Goal: Transaction & Acquisition: Purchase product/service

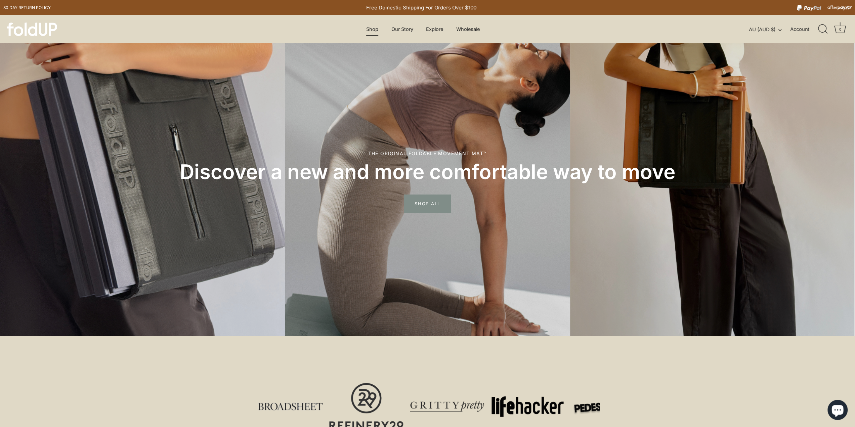
click at [373, 33] on link "Shop" at bounding box center [372, 29] width 24 height 13
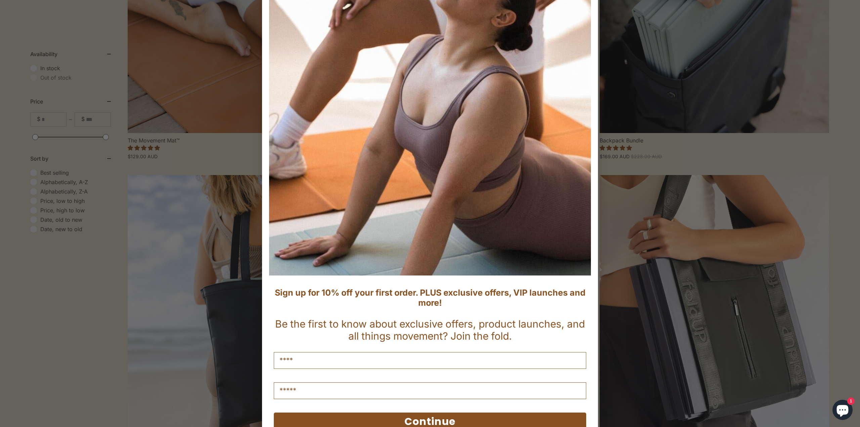
scroll to position [67, 0]
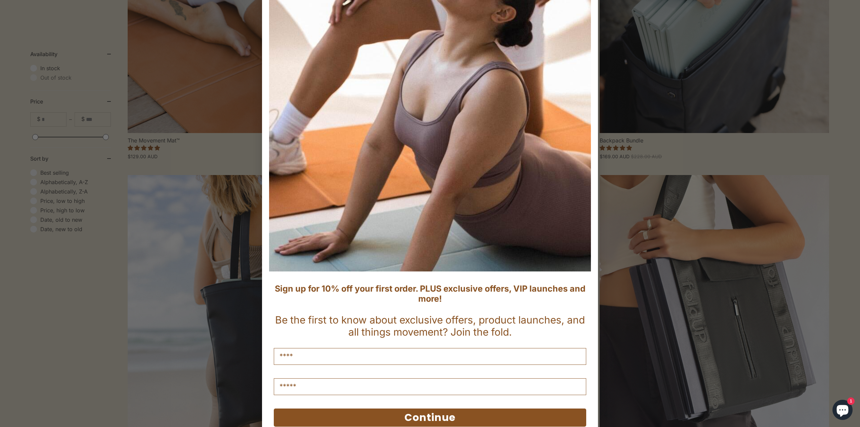
click at [318, 356] on input "Name" at bounding box center [430, 356] width 312 height 17
type input "*****"
type input "**********"
click at [384, 421] on button "Continue" at bounding box center [430, 417] width 312 height 18
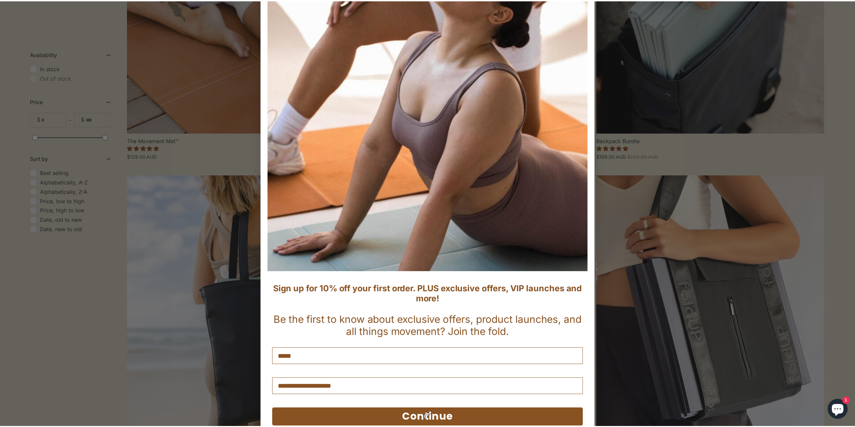
scroll to position [0, 0]
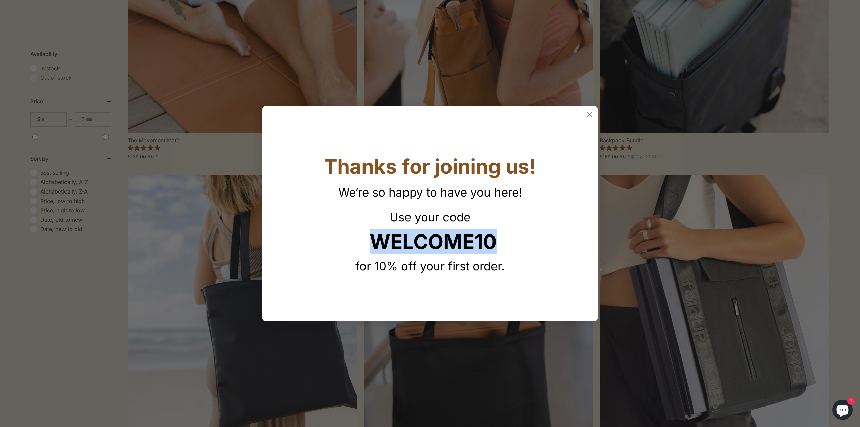
drag, startPoint x: 377, startPoint y: 250, endPoint x: 493, endPoint y: 241, distance: 116.6
click at [493, 241] on strong "WELCOME10" at bounding box center [433, 241] width 127 height 24
copy strong "WELCOME10"
click at [588, 114] on circle "Close dialog" at bounding box center [589, 114] width 11 height 11
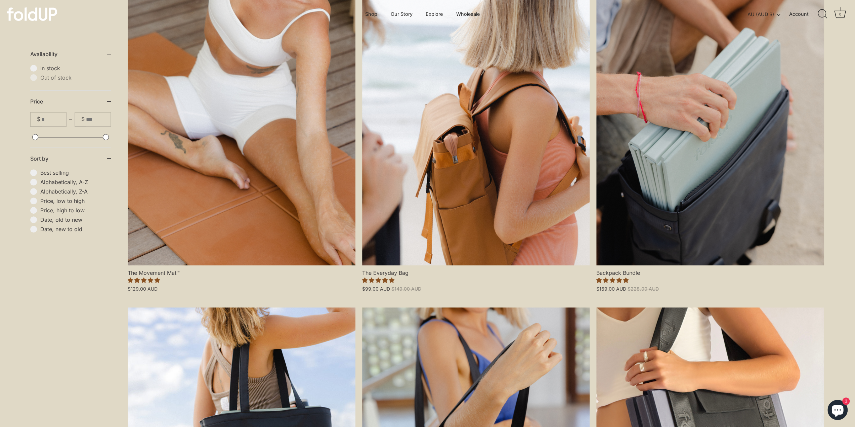
scroll to position [202, 0]
click at [308, 172] on link "The Movement Mat™" at bounding box center [242, 128] width 228 height 273
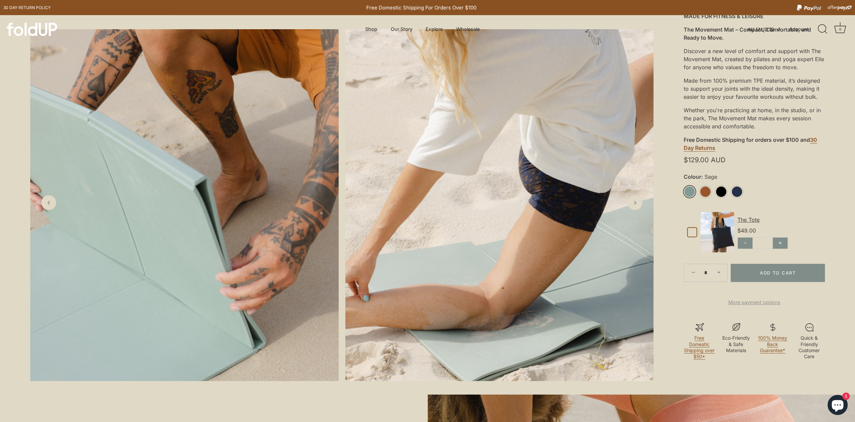
scroll to position [134, 0]
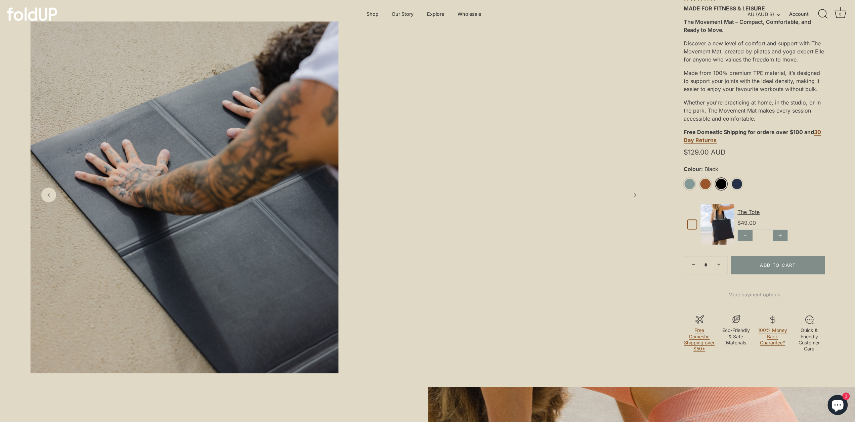
click at [720, 184] on link "Black" at bounding box center [721, 184] width 12 height 12
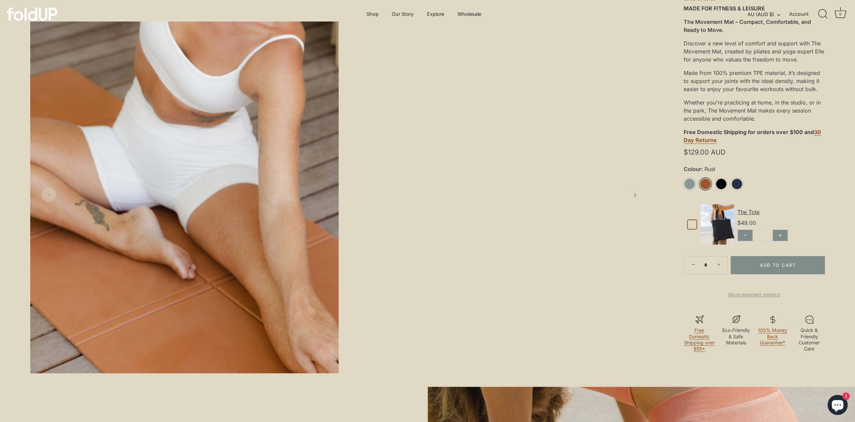
click at [704, 187] on link "Rust" at bounding box center [705, 184] width 12 height 12
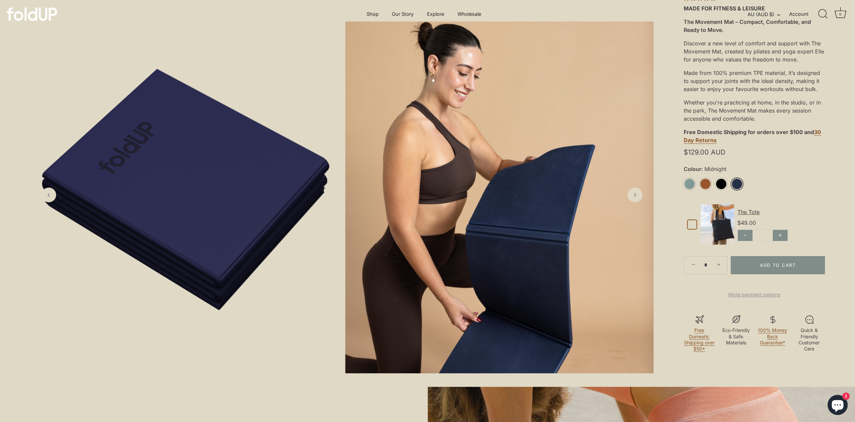
click at [734, 186] on link "Midnight" at bounding box center [737, 184] width 12 height 12
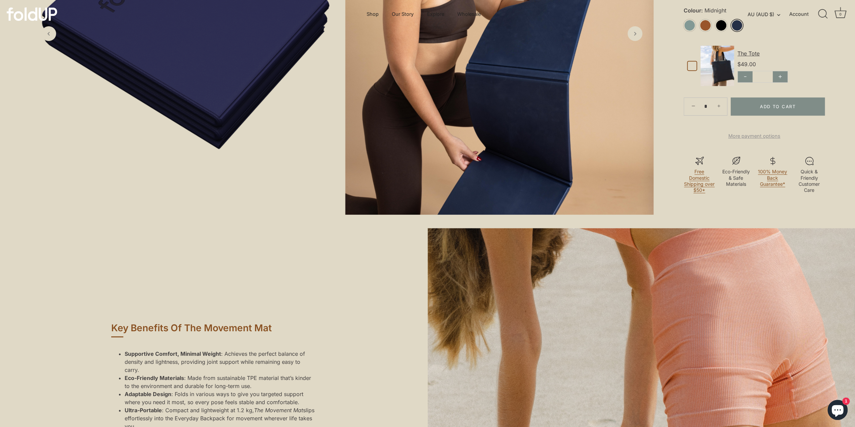
scroll to position [168, 0]
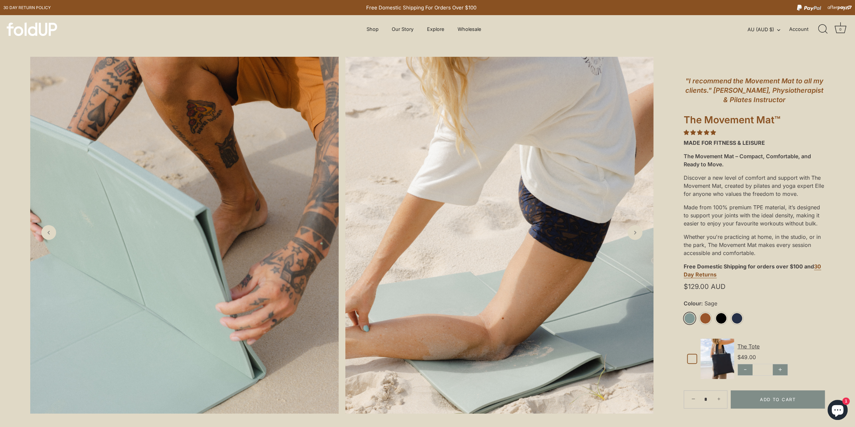
click at [690, 317] on link "Sage" at bounding box center [690, 318] width 12 height 12
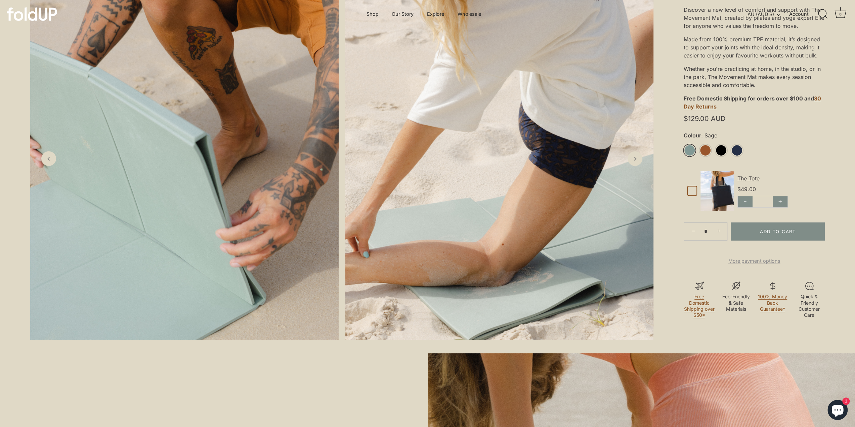
scroll to position [34, 0]
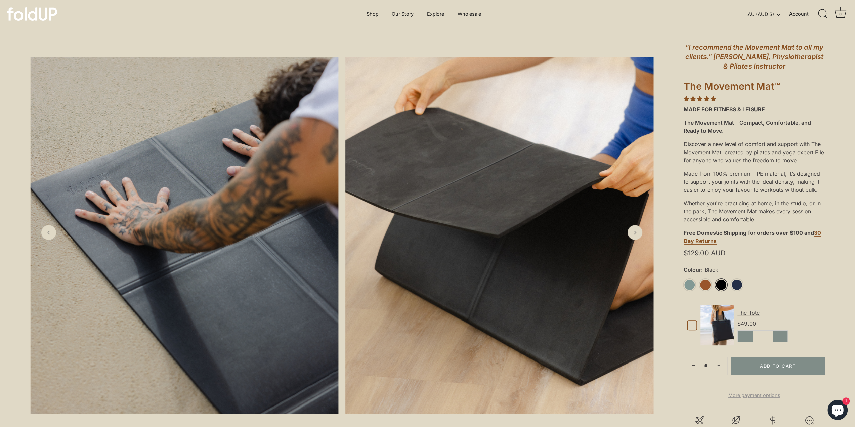
click at [720, 283] on link "Black" at bounding box center [721, 285] width 12 height 12
click at [769, 366] on button "Add to Cart" at bounding box center [778, 366] width 94 height 18
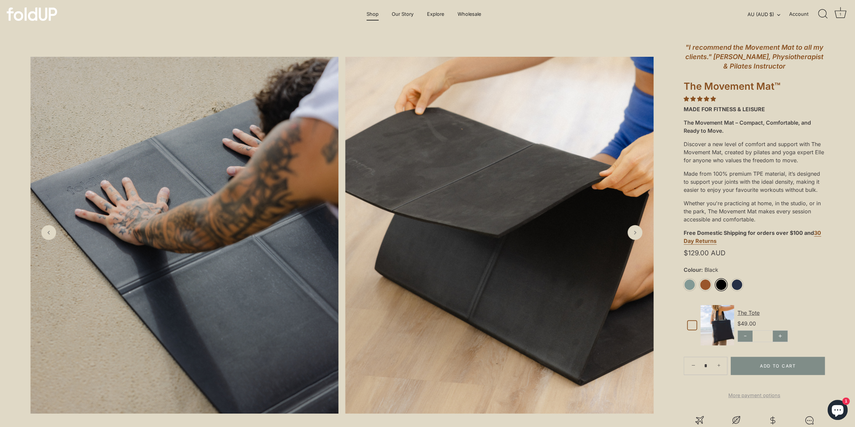
click at [375, 14] on link "Shop" at bounding box center [373, 14] width 24 height 13
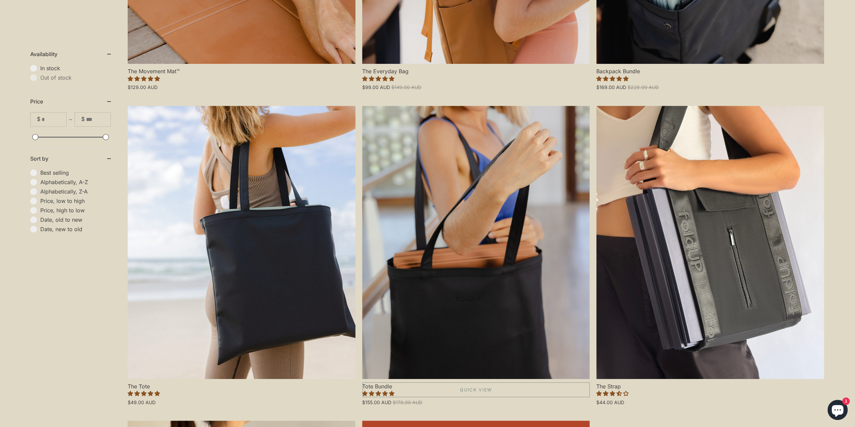
scroll to position [571, 0]
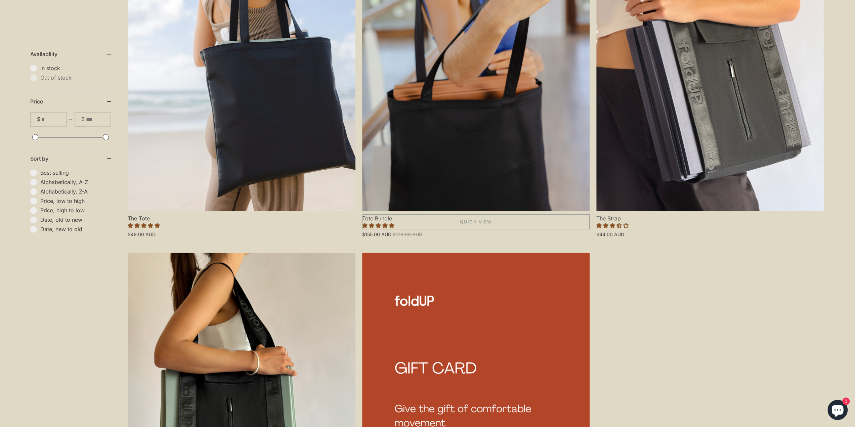
click at [488, 152] on link "Tote Bundle" at bounding box center [476, 74] width 228 height 273
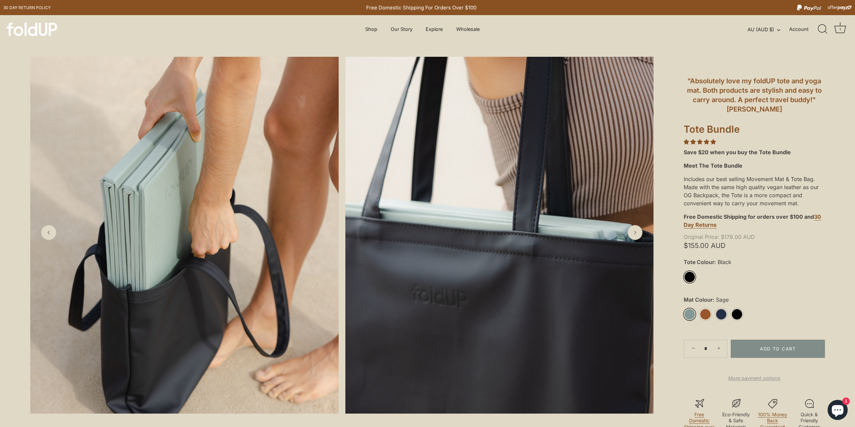
click at [842, 29] on div "1" at bounding box center [840, 29] width 7 height 7
